Goal: Information Seeking & Learning: Learn about a topic

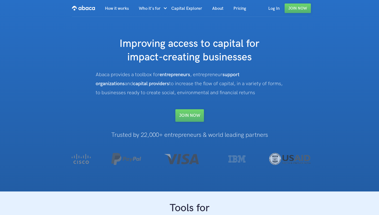
click at [124, 8] on link "How it works" at bounding box center [117, 8] width 34 height 17
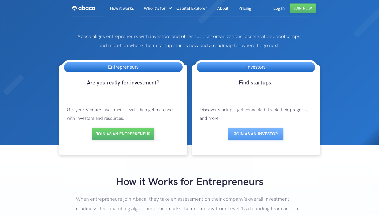
click at [241, 9] on link "Pricing" at bounding box center [244, 8] width 23 height 17
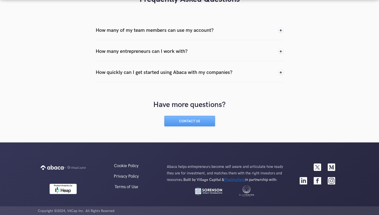
scroll to position [545, 0]
